Goal: Task Accomplishment & Management: Use online tool/utility

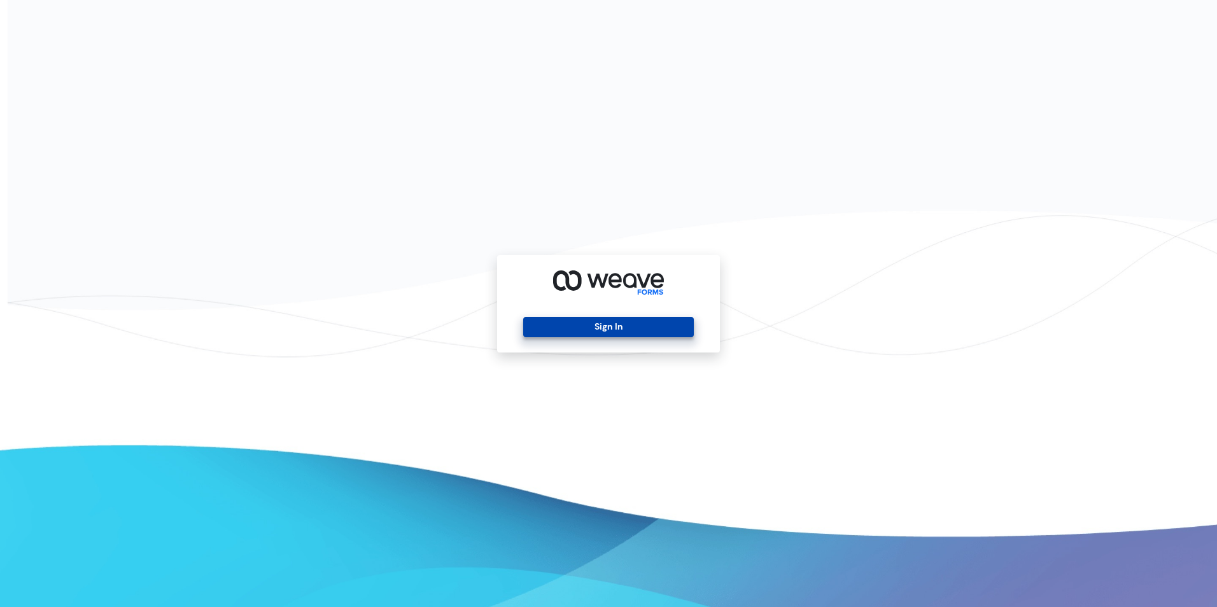
click at [631, 335] on button "Sign In" at bounding box center [608, 327] width 170 height 20
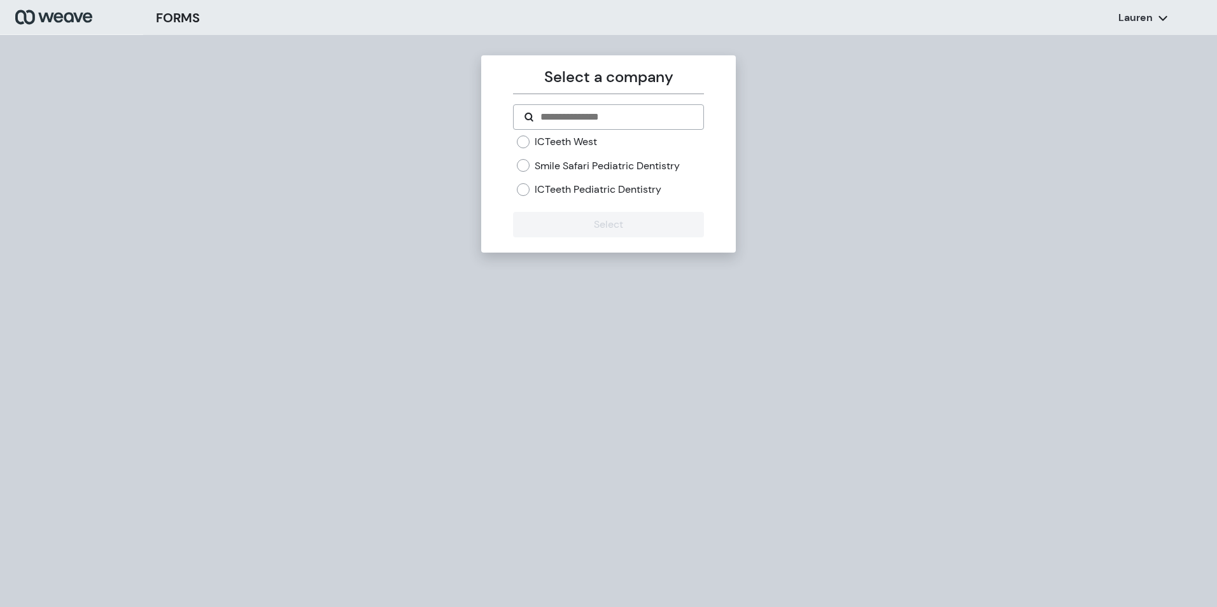
click at [532, 188] on div "ICTeeth Pediatric Dentistry" at bounding box center [610, 190] width 187 height 14
click at [564, 225] on button "Select" at bounding box center [608, 224] width 190 height 25
